Goal: Information Seeking & Learning: Find specific page/section

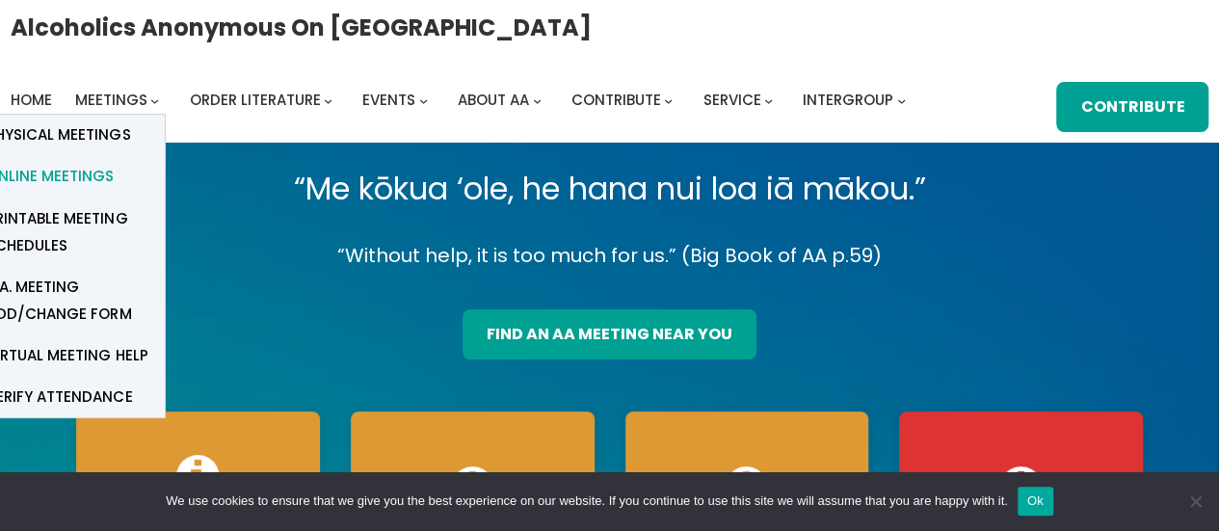
click at [89, 175] on span "Online Meetings" at bounding box center [50, 176] width 127 height 27
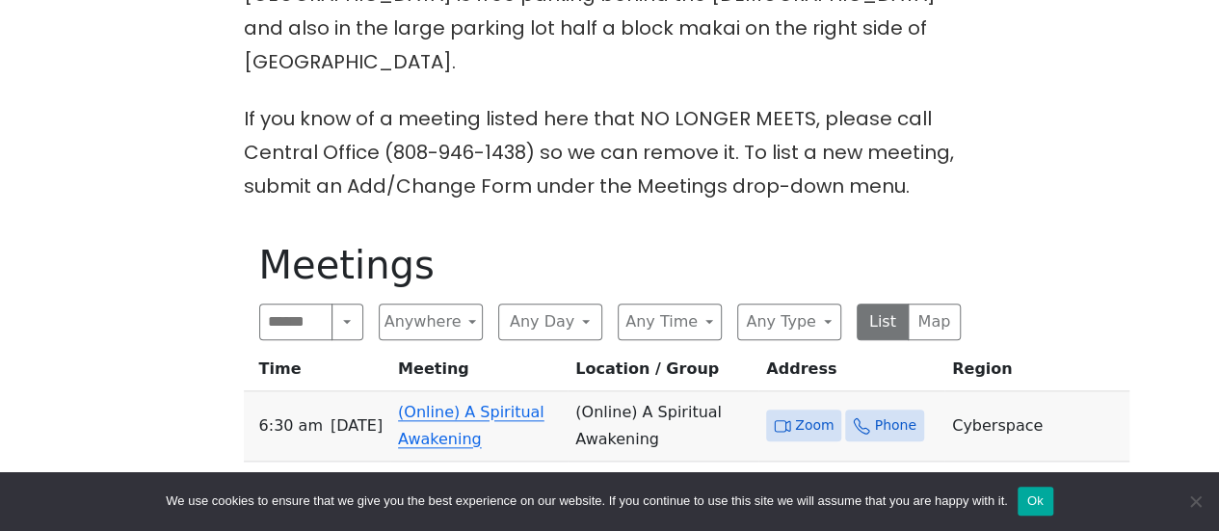
scroll to position [844, 0]
click at [475, 402] on link "(Online) A Spiritual Awakening" at bounding box center [471, 424] width 147 height 45
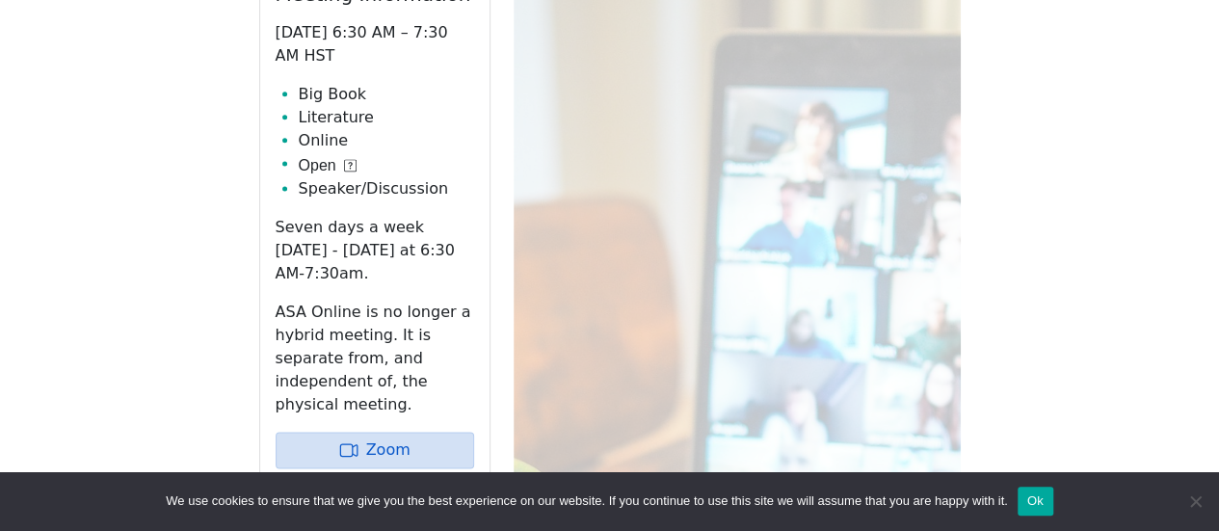
scroll to position [1217, 0]
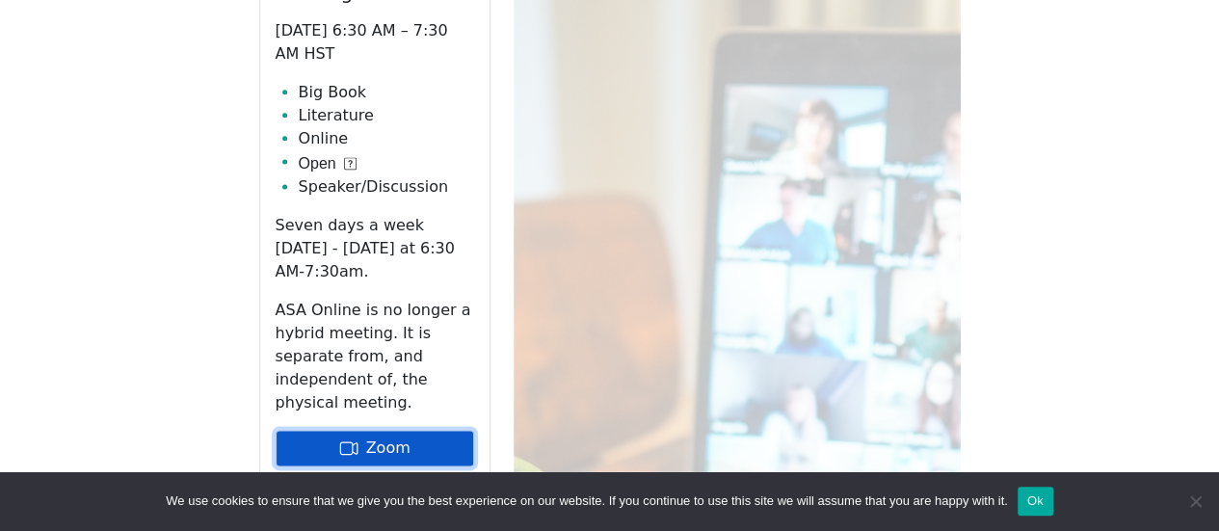
click at [440, 430] on link "Zoom" at bounding box center [375, 448] width 199 height 37
